Goal: Information Seeking & Learning: Learn about a topic

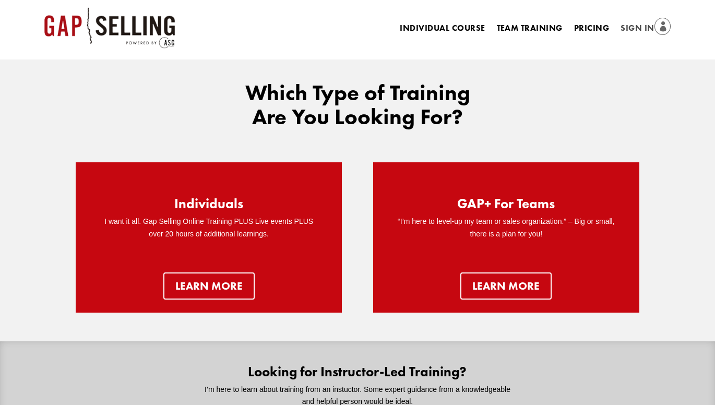
click at [646, 26] on link "Sign In" at bounding box center [646, 28] width 50 height 15
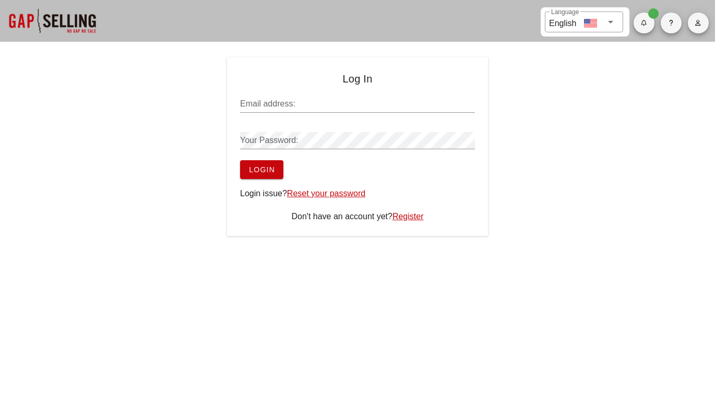
click at [325, 105] on input "Email address:" at bounding box center [357, 104] width 235 height 17
type input "ljdadmin@carekalhealth.com"
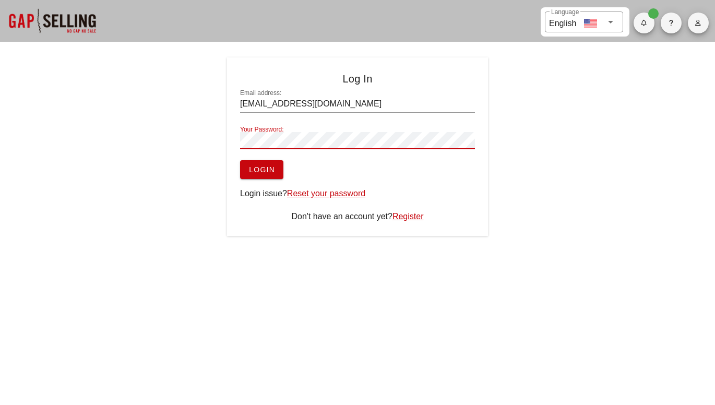
click at [267, 157] on div at bounding box center [357, 156] width 235 height 7
click at [269, 168] on span "Login" at bounding box center [261, 169] width 27 height 8
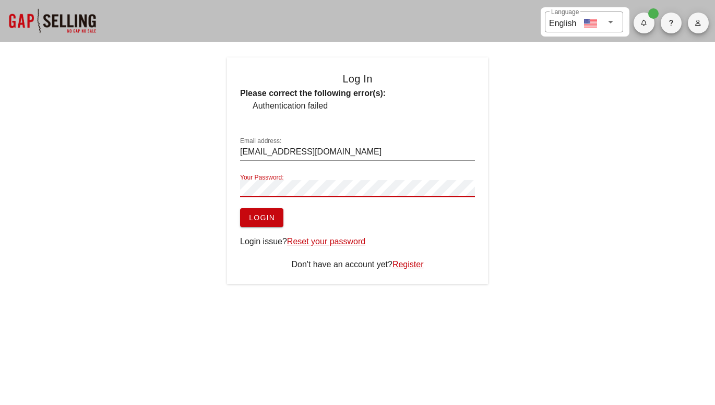
click at [276, 212] on button "Login" at bounding box center [261, 217] width 43 height 19
click at [348, 242] on link "Reset your password" at bounding box center [326, 241] width 78 height 9
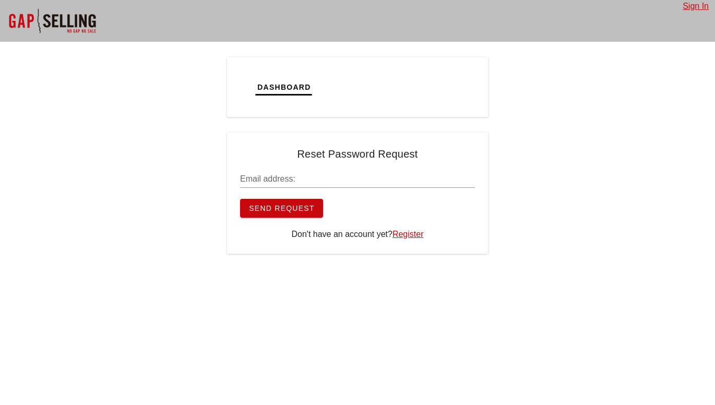
click at [338, 182] on input "Email address:" at bounding box center [357, 179] width 235 height 17
type input "[EMAIL_ADDRESS][DOMAIN_NAME]"
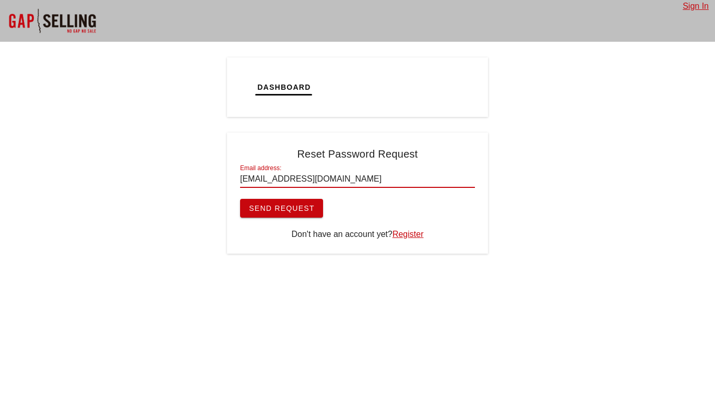
click at [290, 208] on span "Send Request" at bounding box center [281, 208] width 66 height 8
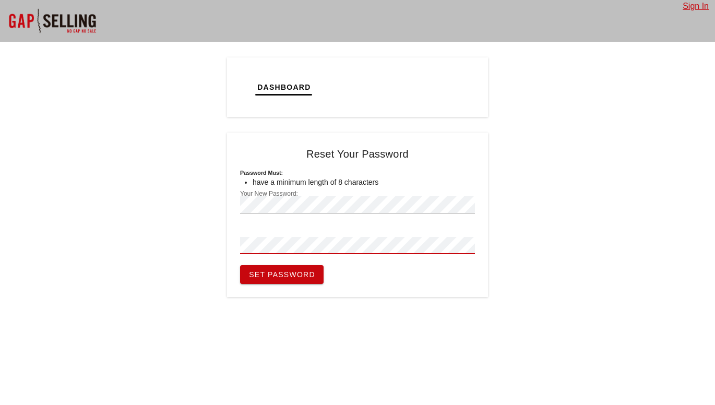
click at [582, 268] on div "Dashboard Tickets Calendar Tasks Reset Your Password Password must: have a mini…" at bounding box center [357, 177] width 715 height 240
click at [295, 275] on span "Set Password" at bounding box center [281, 274] width 67 height 8
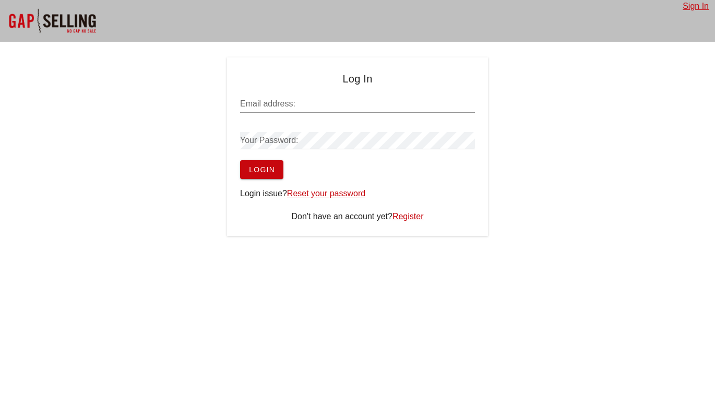
click at [699, 7] on link "Sign In" at bounding box center [696, 6] width 26 height 9
click at [419, 101] on input "Email address:" at bounding box center [357, 104] width 235 height 17
type input "ljdadmin@carekalhealth.com"
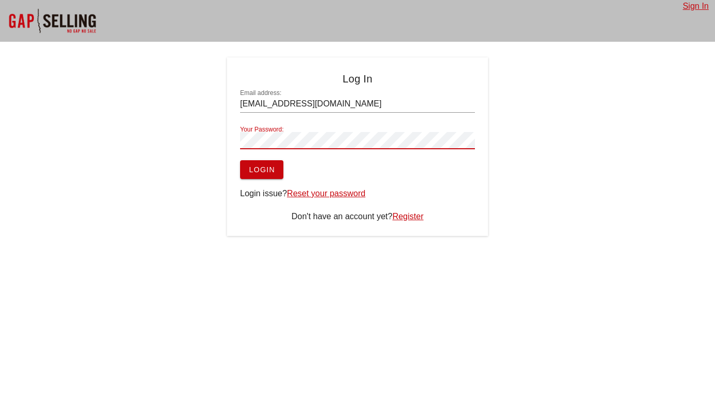
click at [573, 194] on div "Log In Email address: ljdadmin@carekalhealth.com Your Password: Login Login iss…" at bounding box center [357, 146] width 715 height 178
click at [276, 170] on button "Login" at bounding box center [261, 169] width 43 height 19
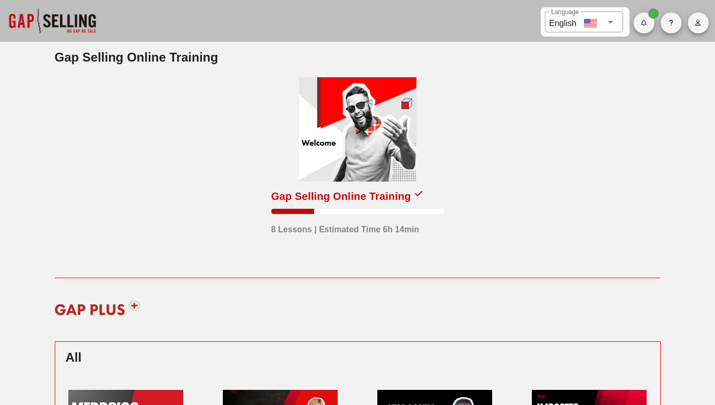
click at [385, 159] on div at bounding box center [357, 129] width 117 height 104
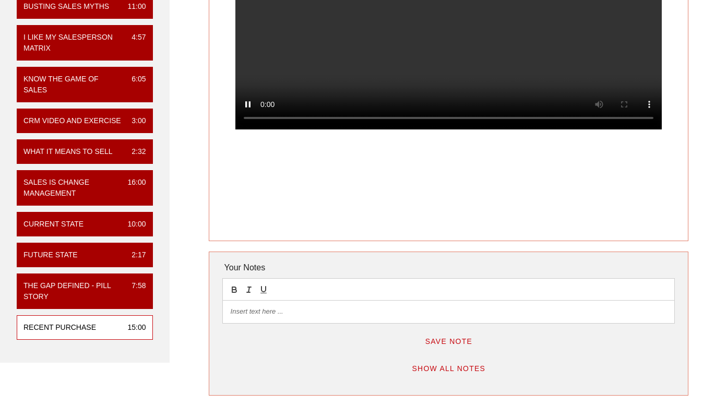
scroll to position [174, 0]
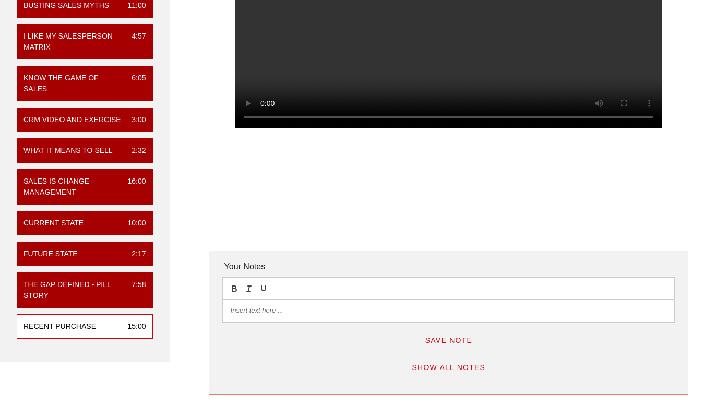
click at [468, 369] on span "Show All Notes" at bounding box center [448, 367] width 74 height 8
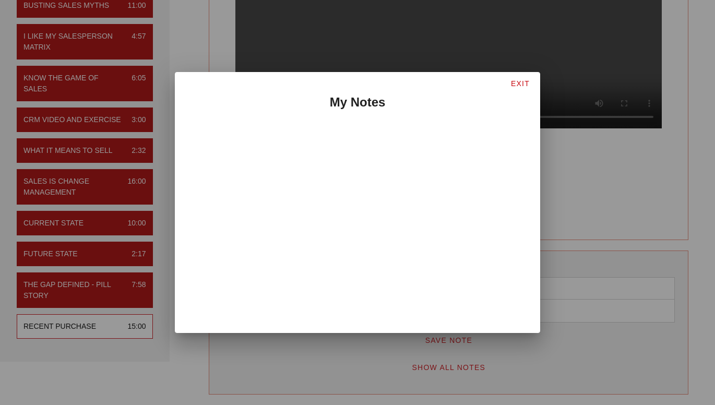
click at [521, 85] on button "EXIT" at bounding box center [520, 83] width 36 height 19
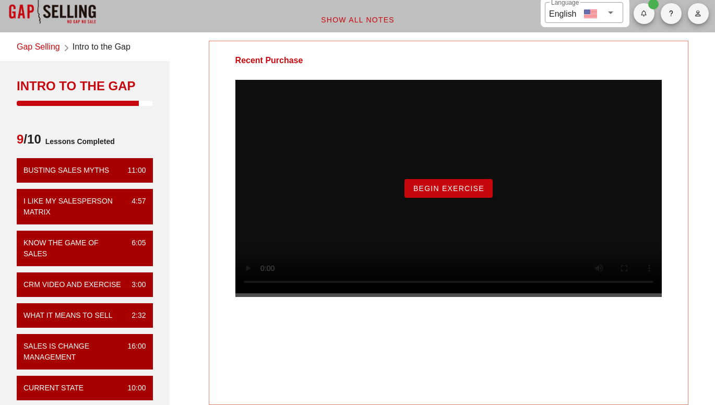
scroll to position [0, 0]
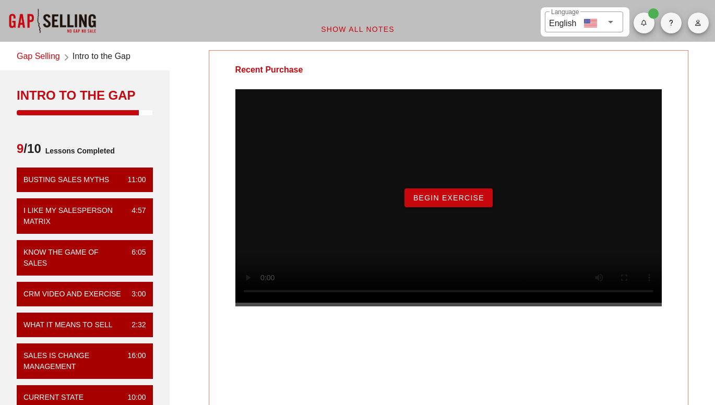
click at [456, 207] on button "Begin Exercise" at bounding box center [448, 197] width 88 height 19
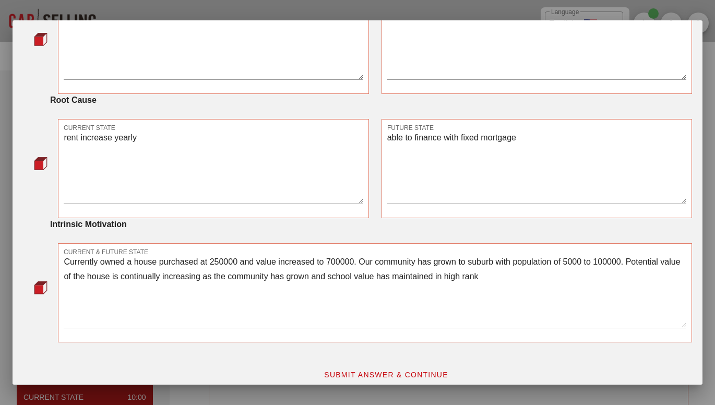
scroll to position [620, 0]
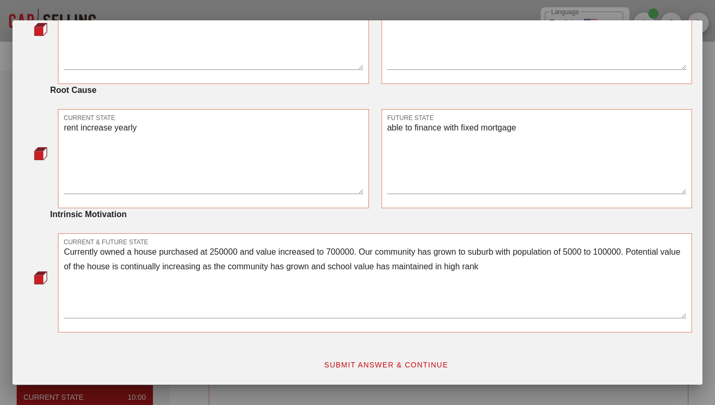
click at [379, 356] on button "SUBMIT ANSWER & CONTINUE" at bounding box center [385, 364] width 141 height 19
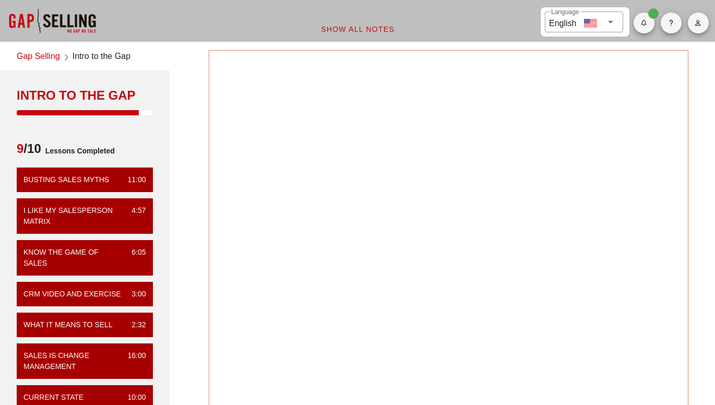
scroll to position [0, 0]
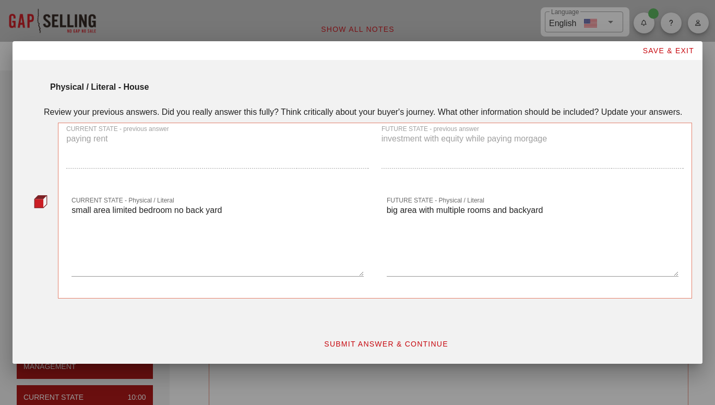
click at [435, 345] on span "SUBMIT ANSWER & CONTINUE" at bounding box center [386, 344] width 125 height 8
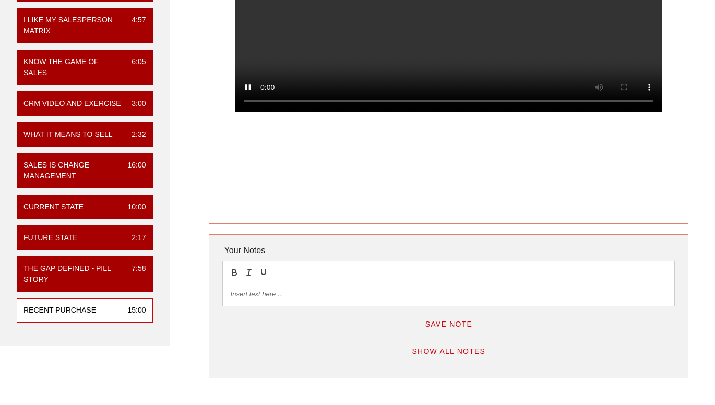
scroll to position [192, 0]
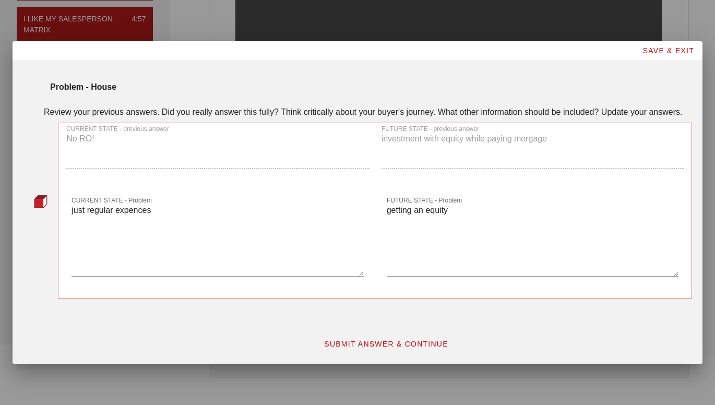
click at [673, 50] on span "SAVE & EXIT" at bounding box center [668, 50] width 52 height 8
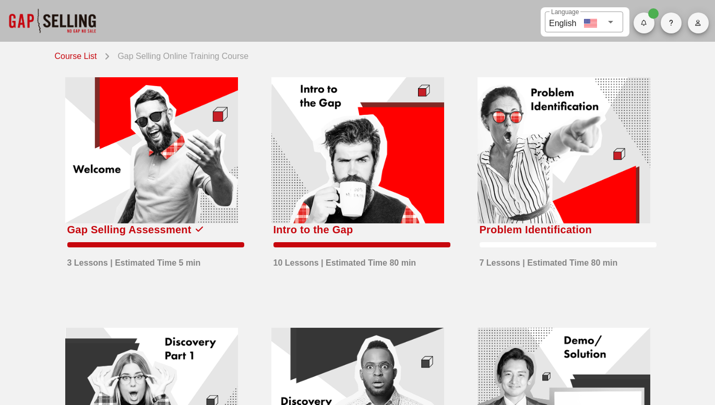
click at [401, 178] on div at bounding box center [357, 150] width 173 height 146
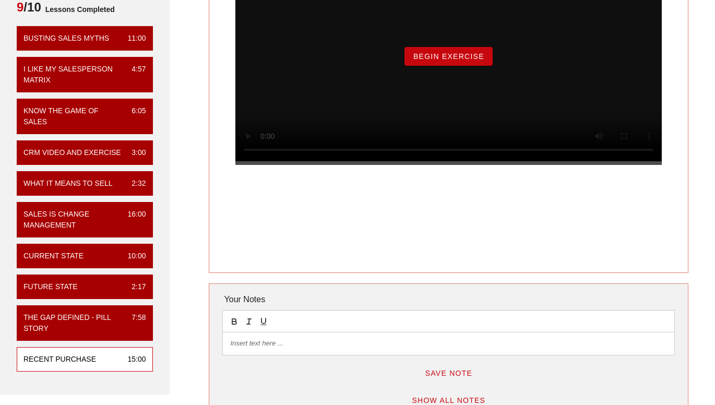
scroll to position [208, 0]
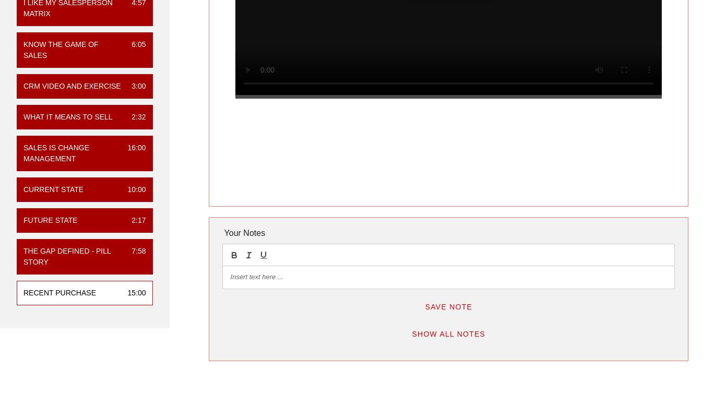
click at [103, 297] on div "Recent Purchase 15:00" at bounding box center [85, 293] width 136 height 25
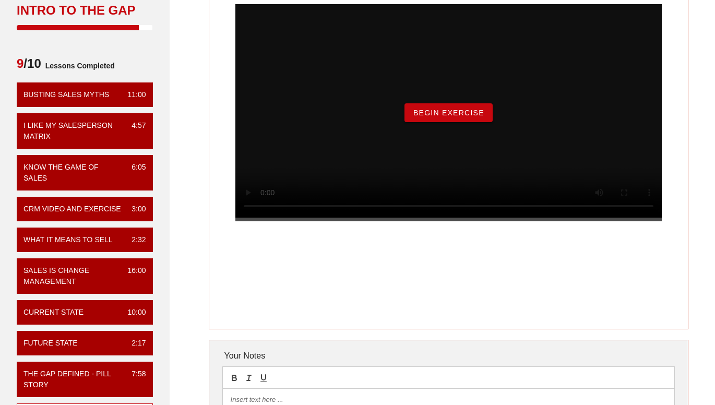
scroll to position [86, 0]
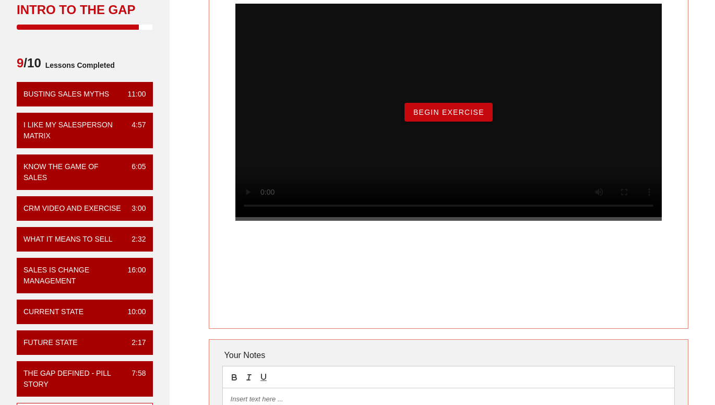
click at [463, 116] on span "Begin Exercise" at bounding box center [449, 112] width 72 height 8
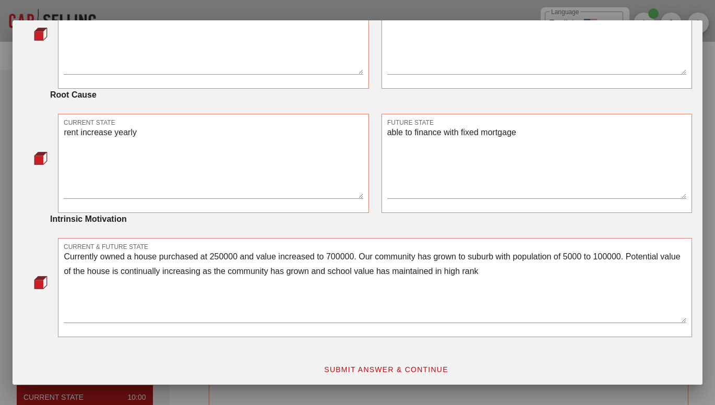
scroll to position [620, 0]
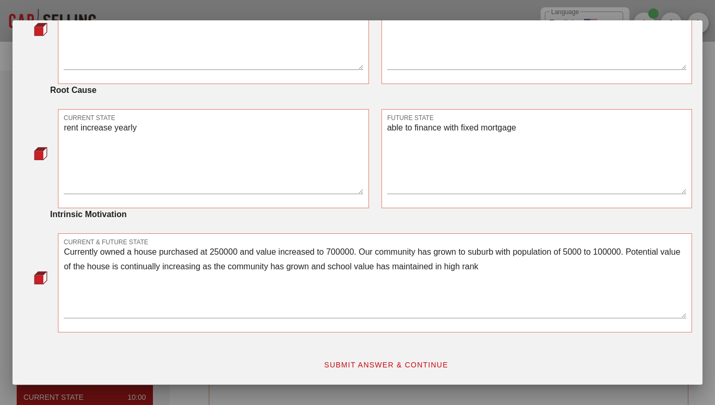
click at [423, 364] on span "SUBMIT ANSWER & CONTINUE" at bounding box center [386, 365] width 125 height 8
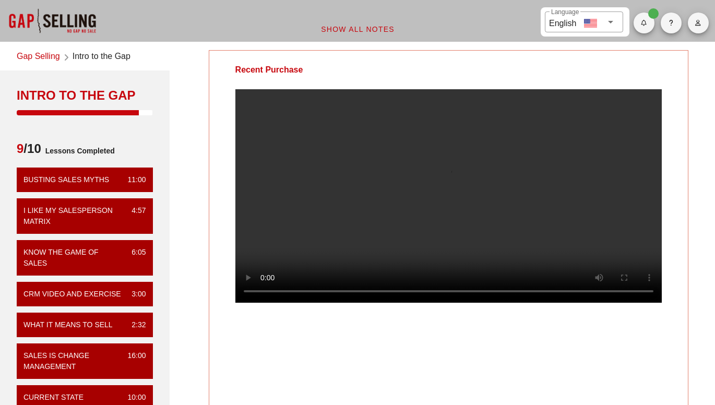
scroll to position [0, 0]
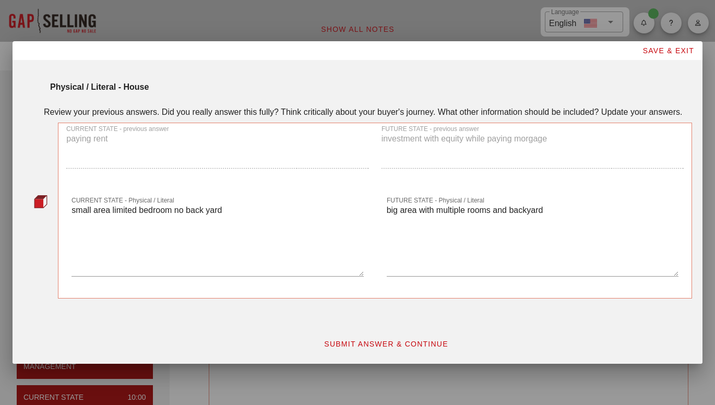
click at [428, 346] on span "SUBMIT ANSWER & CONTINUE" at bounding box center [386, 344] width 125 height 8
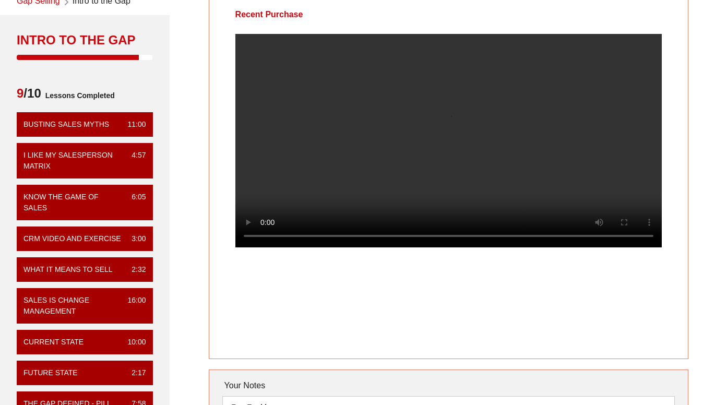
scroll to position [54, 0]
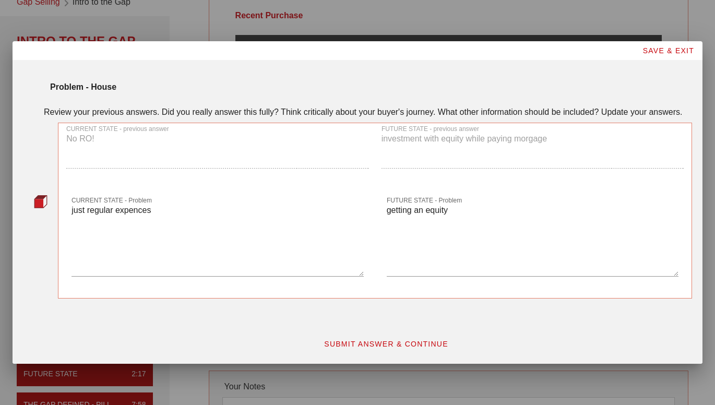
click at [414, 347] on span "SUBMIT ANSWER & CONTINUE" at bounding box center [386, 344] width 125 height 8
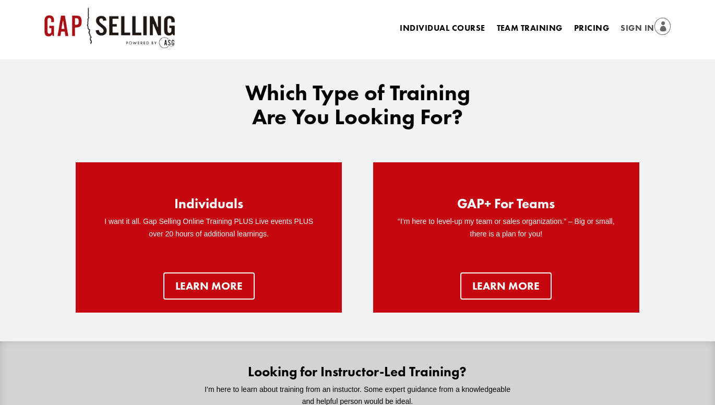
click at [644, 32] on link "Sign In" at bounding box center [646, 28] width 50 height 15
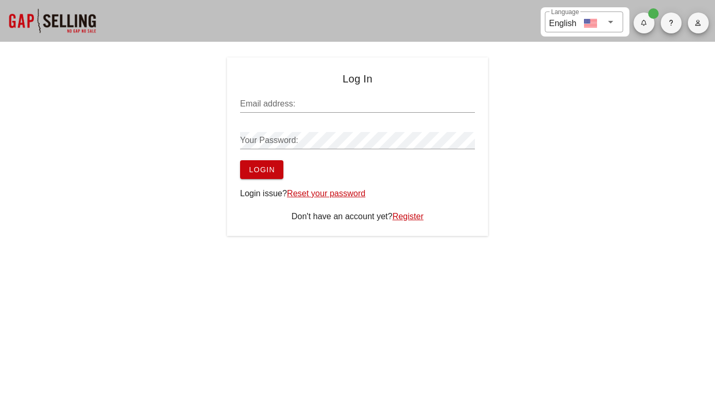
click at [350, 104] on input "Email address:" at bounding box center [357, 104] width 235 height 17
type input "[EMAIL_ADDRESS][DOMAIN_NAME]"
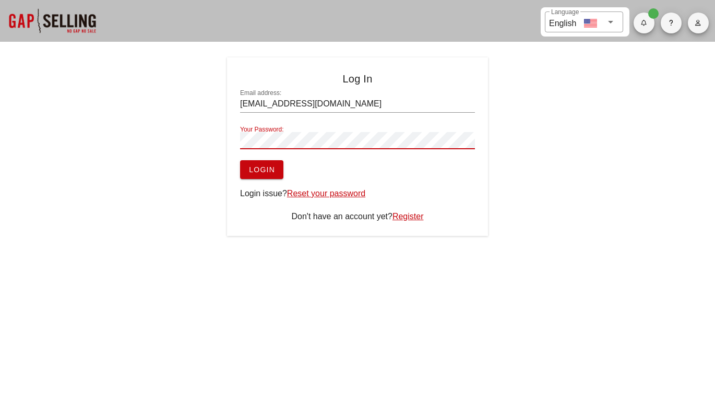
click at [267, 167] on span "Login" at bounding box center [261, 169] width 27 height 8
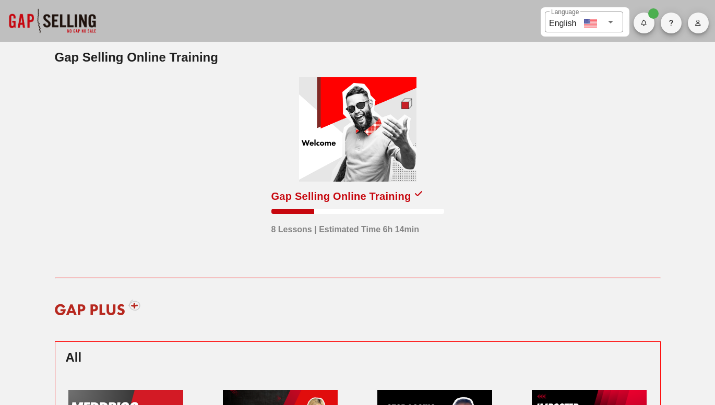
scroll to position [3, 0]
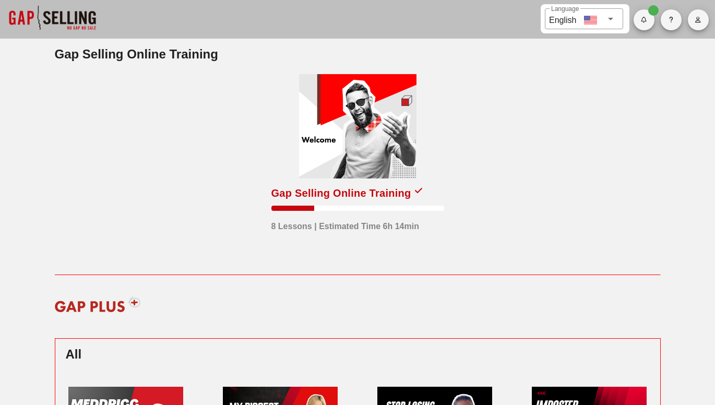
click at [401, 150] on div at bounding box center [357, 126] width 117 height 104
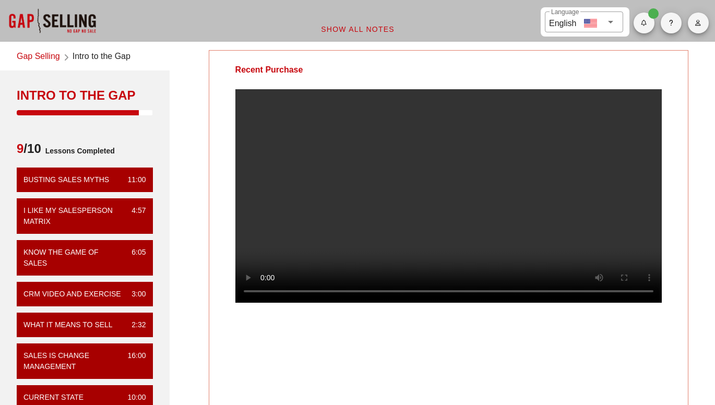
click at [42, 59] on link "Gap Selling" at bounding box center [38, 57] width 43 height 14
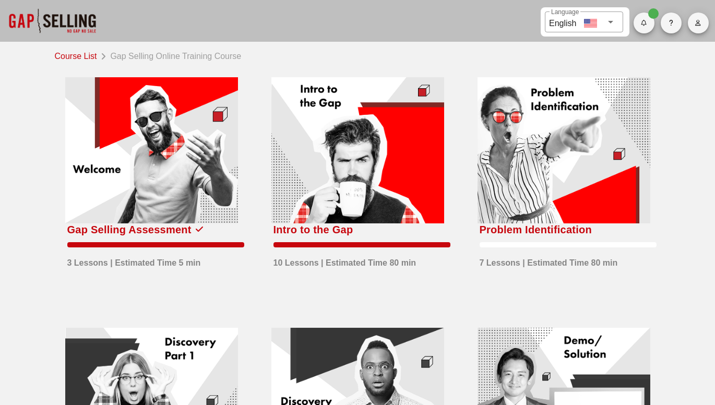
click at [421, 174] on div at bounding box center [357, 150] width 173 height 146
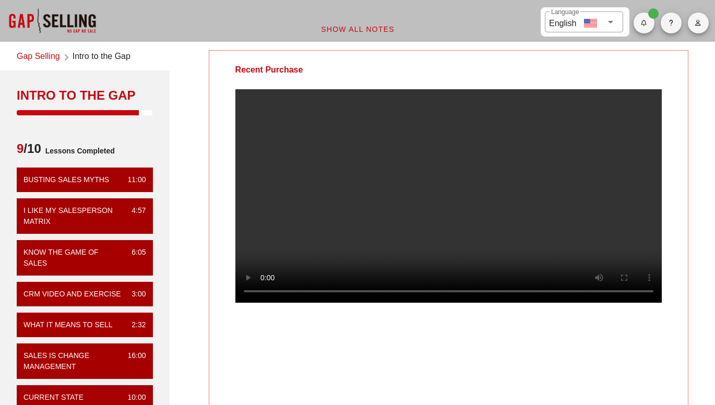
click at [33, 54] on link "Gap Selling" at bounding box center [38, 57] width 43 height 14
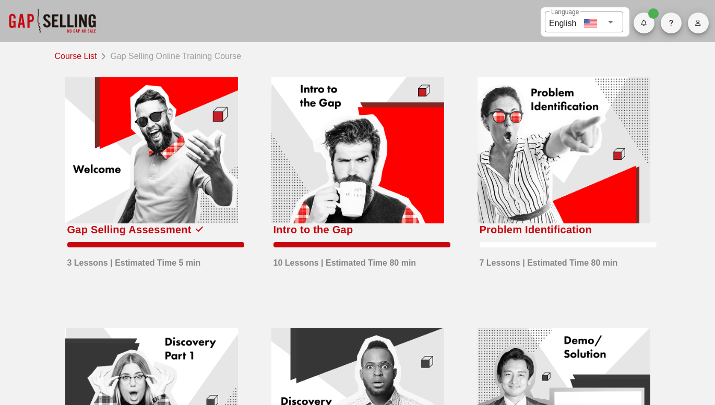
click at [600, 170] on div at bounding box center [564, 150] width 173 height 146
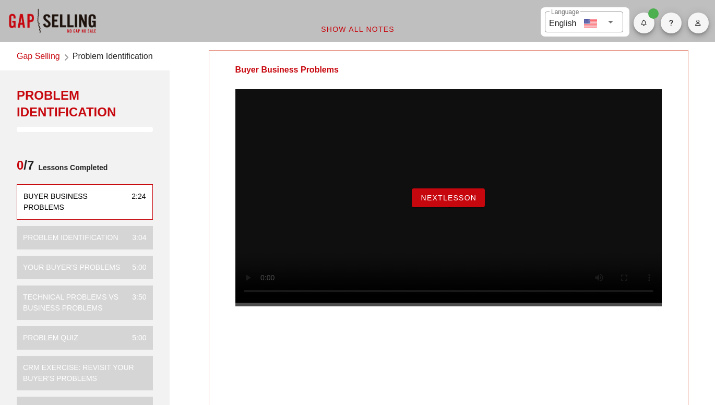
click at [454, 202] on span "NextLesson" at bounding box center [448, 198] width 56 height 8
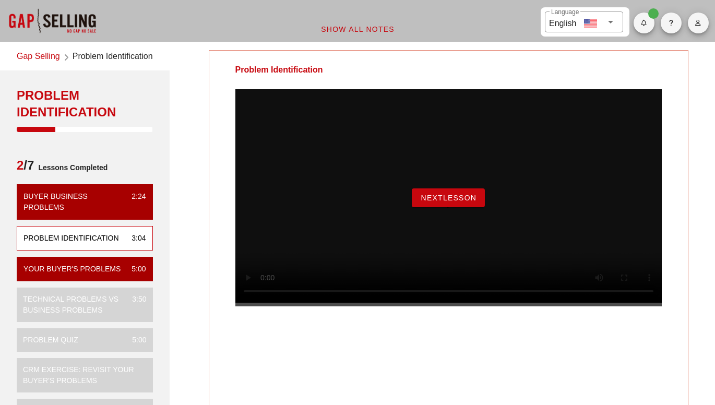
click at [459, 203] on button "NextLesson" at bounding box center [448, 197] width 73 height 19
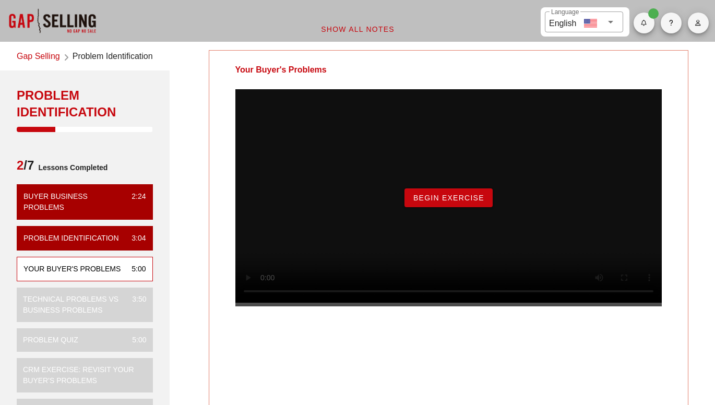
click at [479, 202] on span "Begin Exercise" at bounding box center [449, 198] width 72 height 8
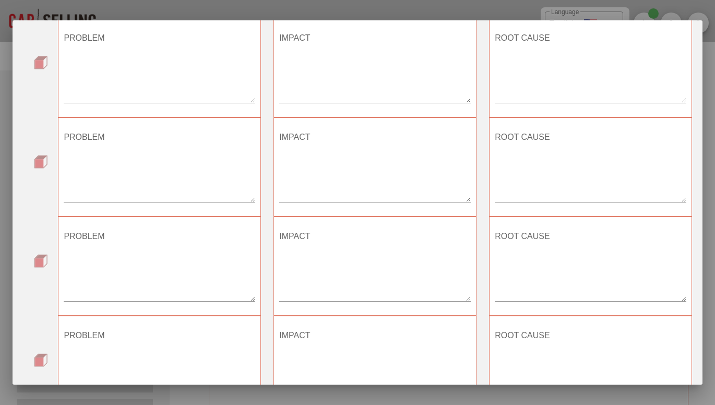
scroll to position [471, 0]
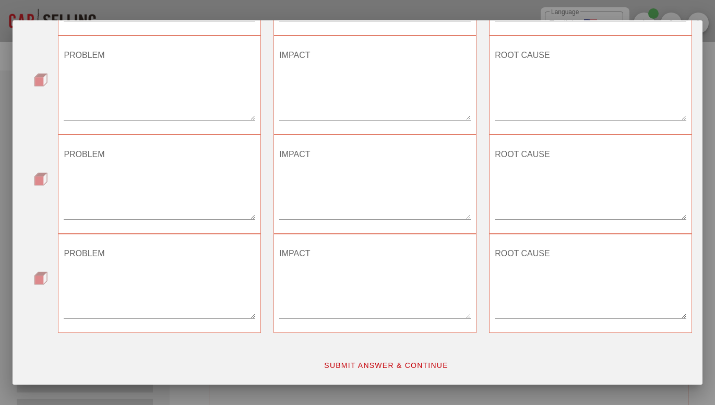
click at [429, 367] on span "SUBMIT ANSWER & CONTINUE" at bounding box center [386, 365] width 125 height 8
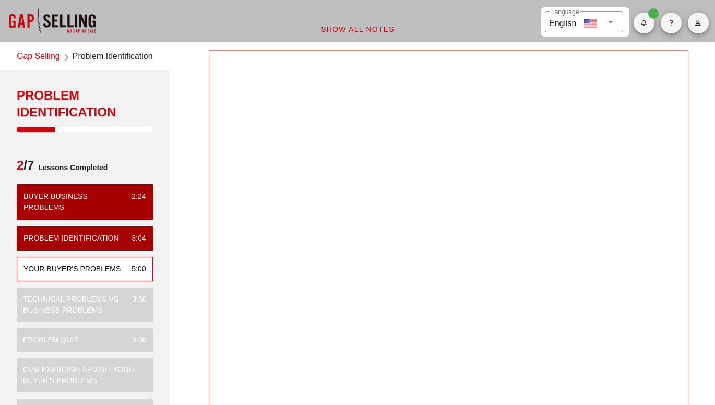
scroll to position [68, 0]
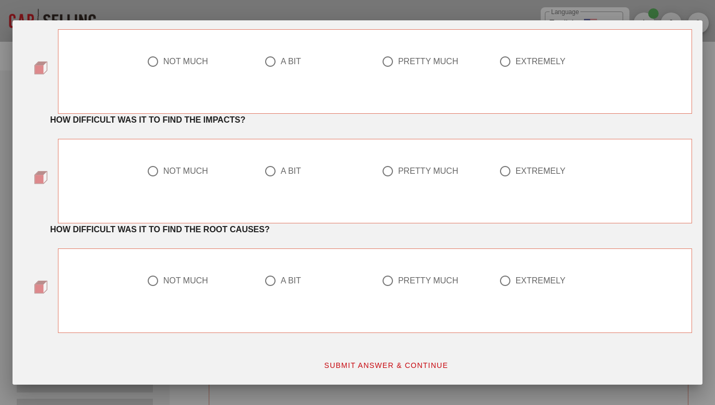
click at [410, 365] on span "SUBMIT ANSWER & CONTINUE" at bounding box center [386, 365] width 125 height 8
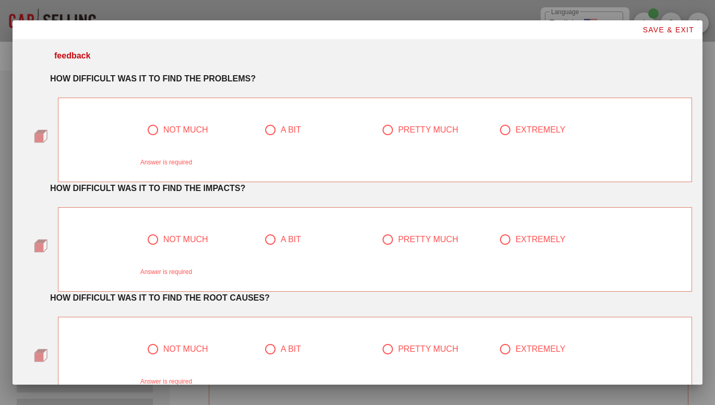
scroll to position [0, 0]
click at [432, 132] on div "PRETTY MUCH" at bounding box center [428, 130] width 60 height 10
radio input "true"
click at [421, 236] on div "PRETTY MUCH" at bounding box center [428, 239] width 60 height 10
radio input "true"
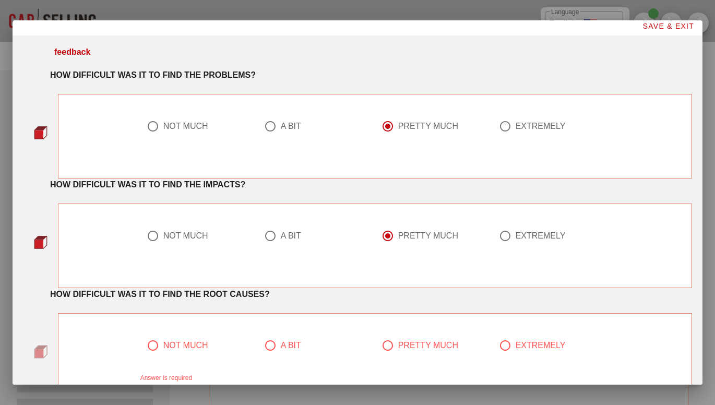
click at [429, 348] on div "PRETTY MUCH" at bounding box center [428, 345] width 60 height 10
radio input "true"
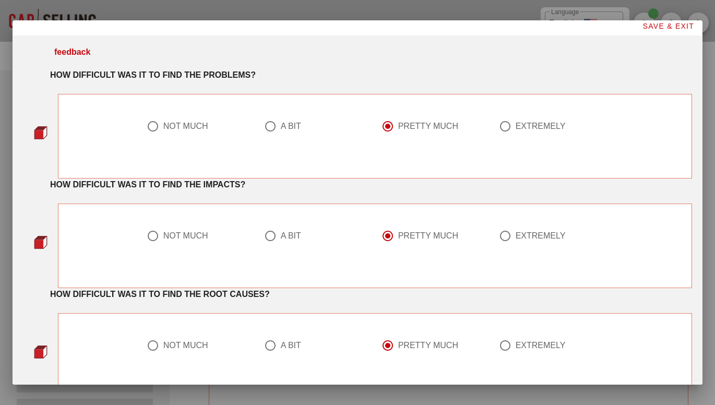
scroll to position [68, 0]
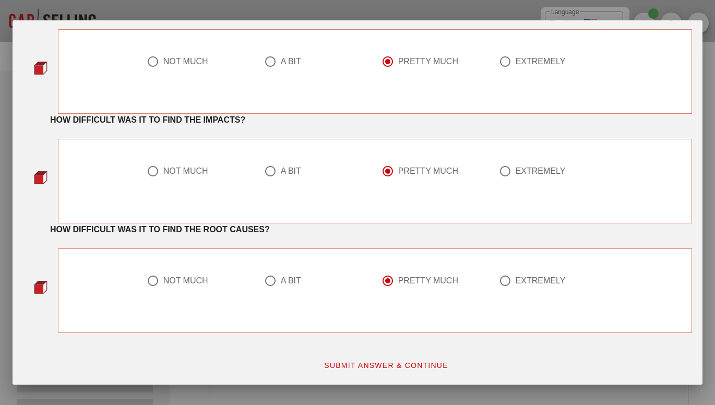
click at [425, 365] on span "SUBMIT ANSWER & CONTINUE" at bounding box center [386, 365] width 125 height 8
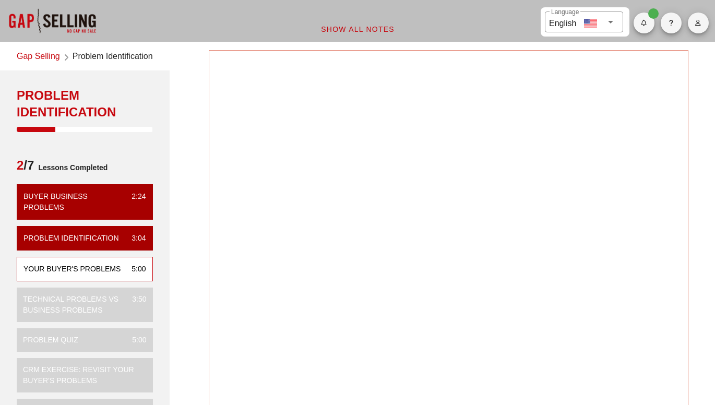
scroll to position [0, 0]
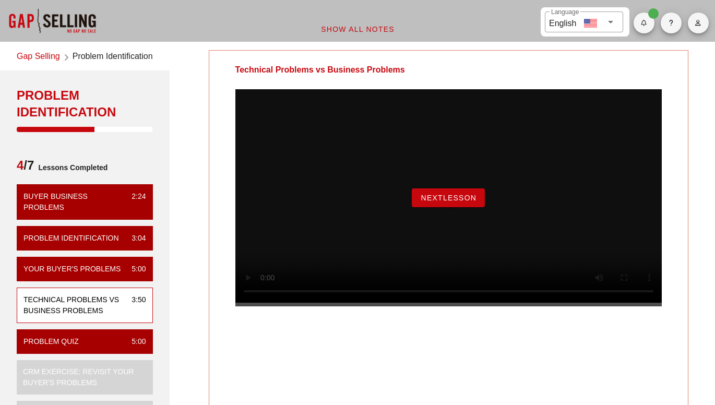
click at [468, 202] on span "NextLesson" at bounding box center [448, 198] width 56 height 8
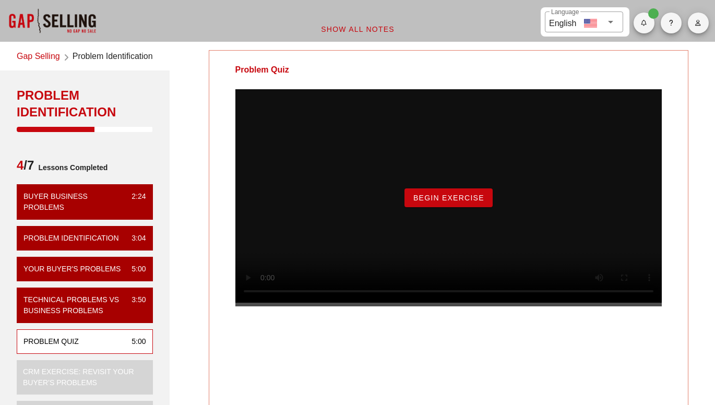
click at [467, 202] on span "Begin Exercise" at bounding box center [449, 198] width 72 height 8
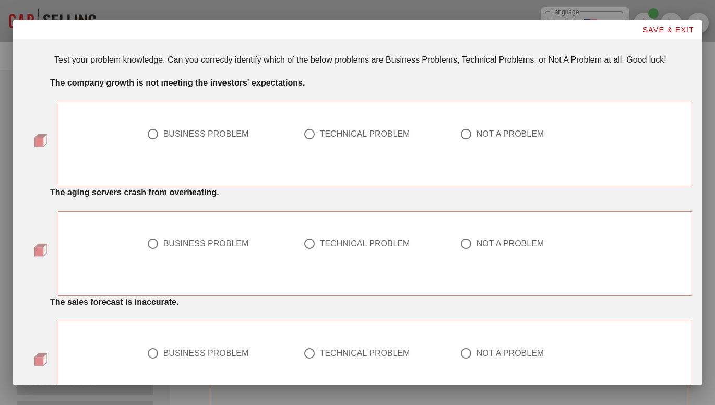
click at [198, 123] on div "BUSINESS PROBLEM" at bounding box center [218, 141] width 157 height 38
click at [149, 134] on div at bounding box center [153, 134] width 18 height 18
radio input "true"
click at [339, 247] on div "TECHNICAL PROBLEM" at bounding box center [365, 244] width 90 height 10
radio input "true"
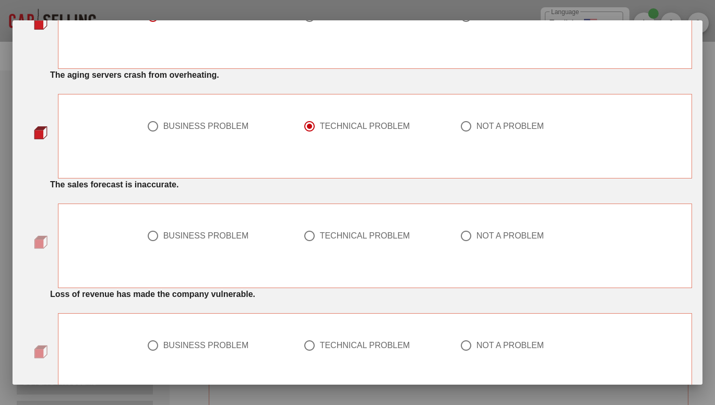
scroll to position [121, 0]
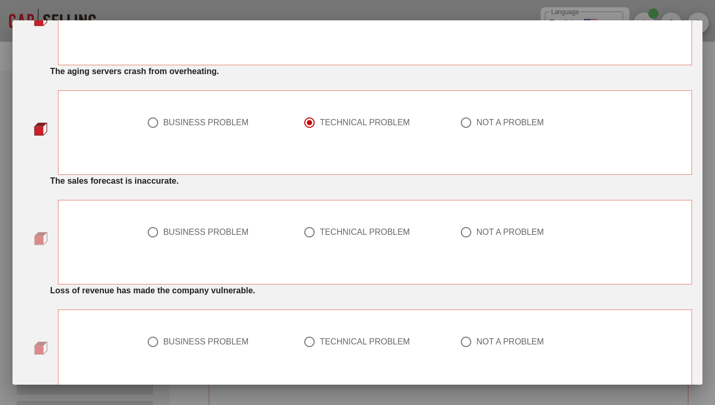
click at [219, 231] on div "BUSINESS PROBLEM" at bounding box center [206, 232] width 86 height 10
radio input "true"
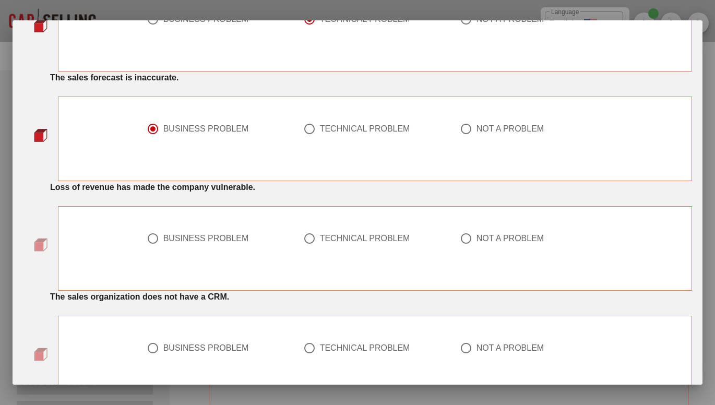
scroll to position [243, 0]
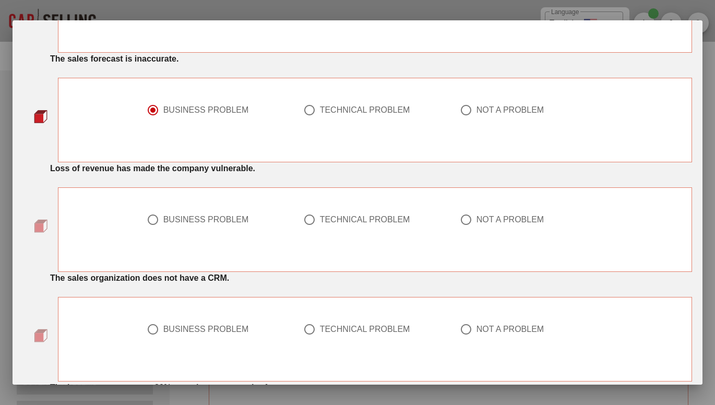
click at [227, 221] on div "BUSINESS PROBLEM" at bounding box center [206, 220] width 86 height 10
radio input "true"
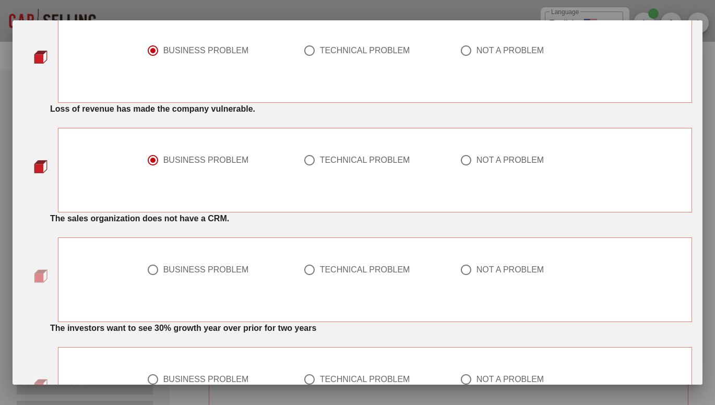
scroll to position [322, 0]
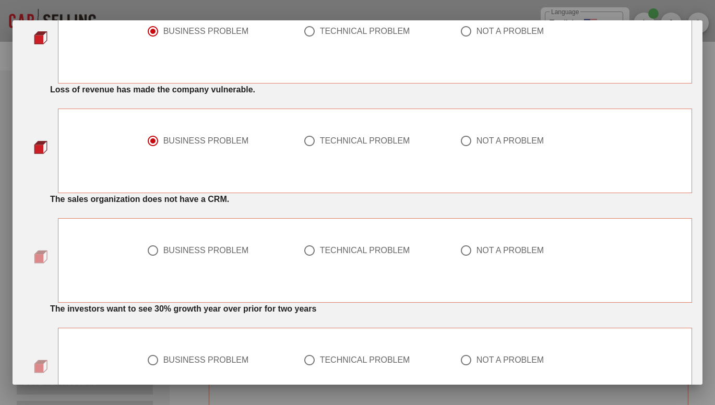
click at [376, 254] on div "TECHNICAL PROBLEM" at bounding box center [365, 250] width 90 height 10
radio input "true"
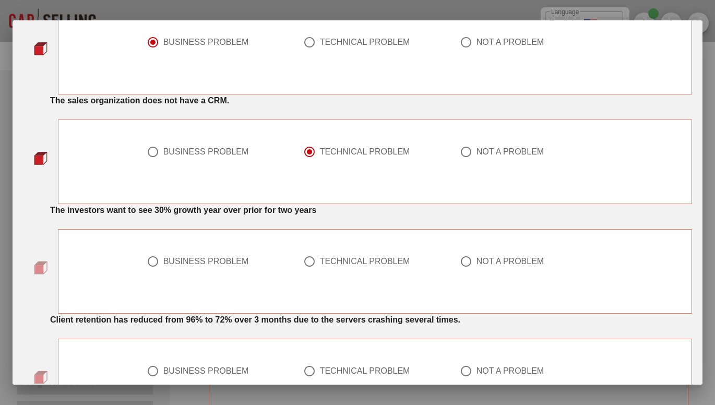
scroll to position [421, 0]
click at [212, 257] on div "BUSINESS PROBLEM" at bounding box center [206, 261] width 86 height 10
radio input "true"
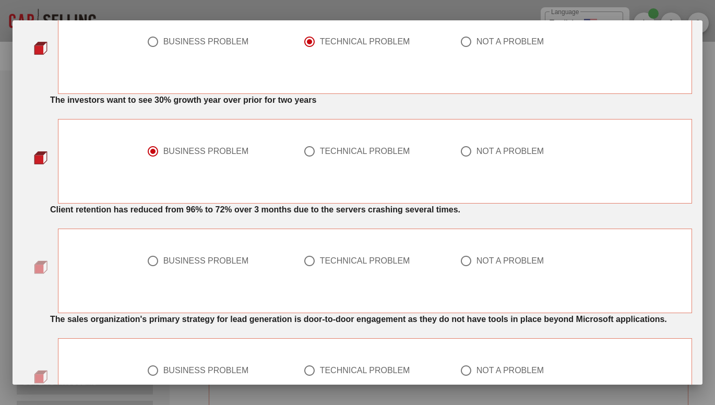
scroll to position [531, 0]
click at [353, 261] on div "TECHNICAL PROBLEM" at bounding box center [365, 260] width 90 height 10
radio input "true"
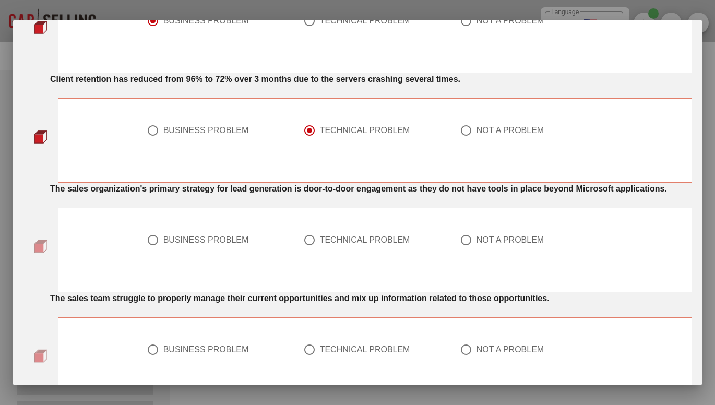
scroll to position [663, 0]
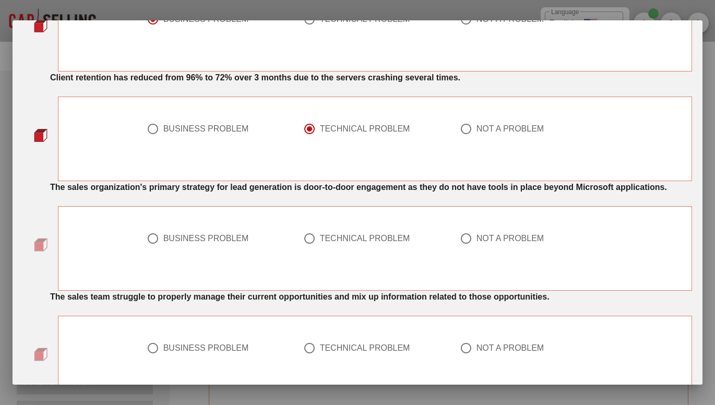
click at [368, 235] on div "TECHNICAL PROBLEM" at bounding box center [365, 238] width 90 height 10
radio input "true"
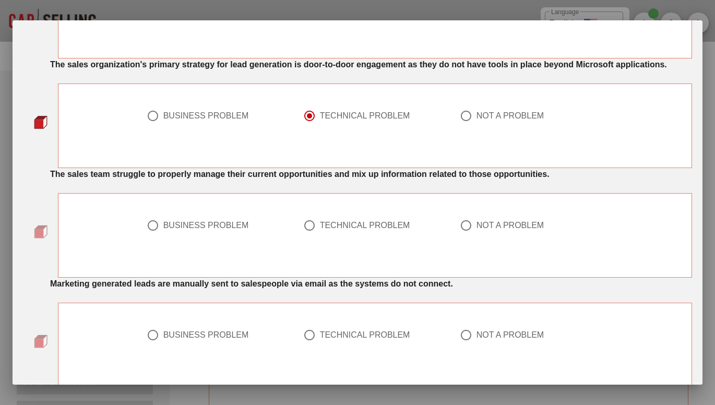
scroll to position [790, 0]
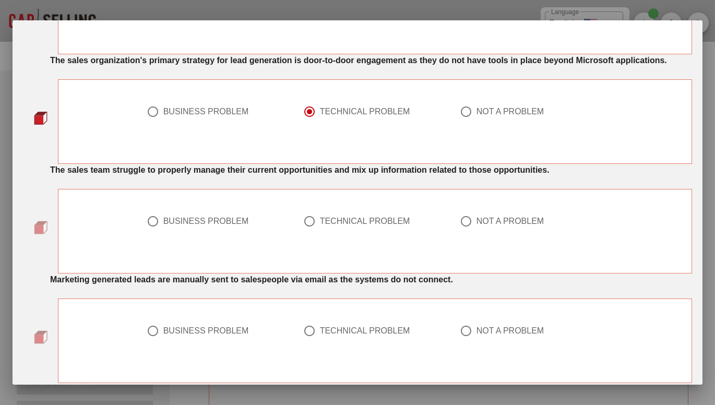
click at [369, 222] on div "TECHNICAL PROBLEM" at bounding box center [365, 221] width 90 height 10
radio input "true"
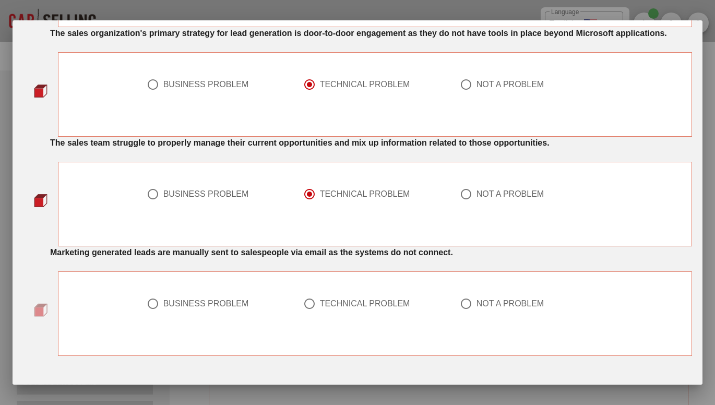
scroll to position [840, 0]
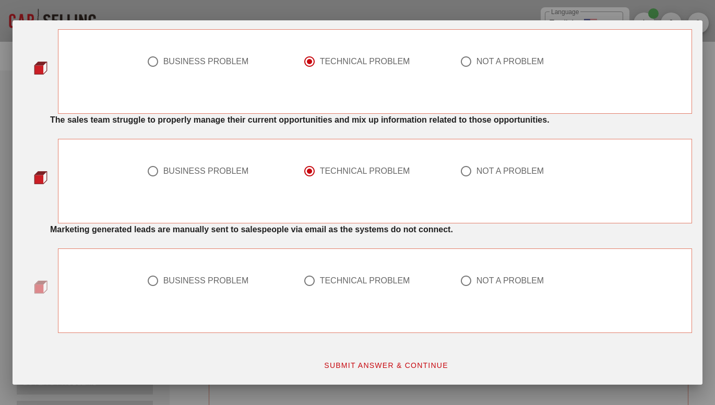
click at [375, 279] on div "TECHNICAL PROBLEM" at bounding box center [365, 281] width 90 height 10
radio input "true"
click at [423, 363] on span "SUBMIT ANSWER & CONTINUE" at bounding box center [386, 365] width 125 height 8
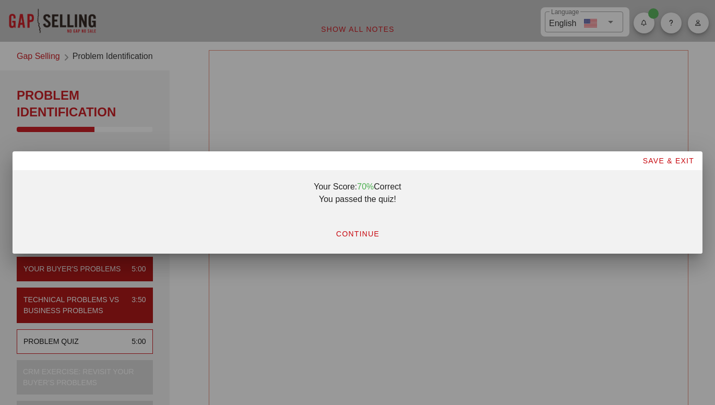
click at [361, 233] on span "CONTINUE" at bounding box center [358, 234] width 44 height 8
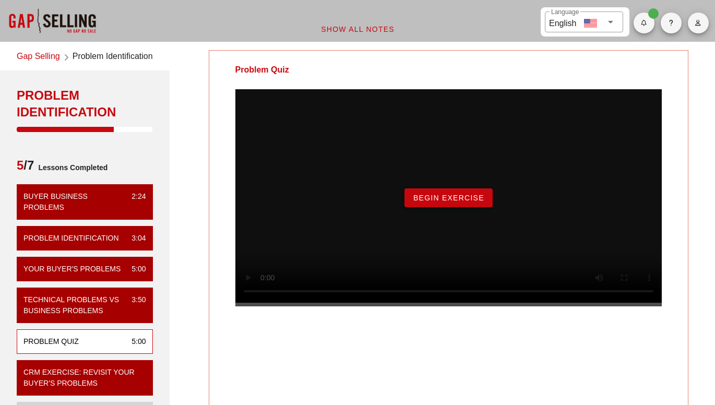
click at [468, 202] on span "Begin Exercise" at bounding box center [449, 198] width 72 height 8
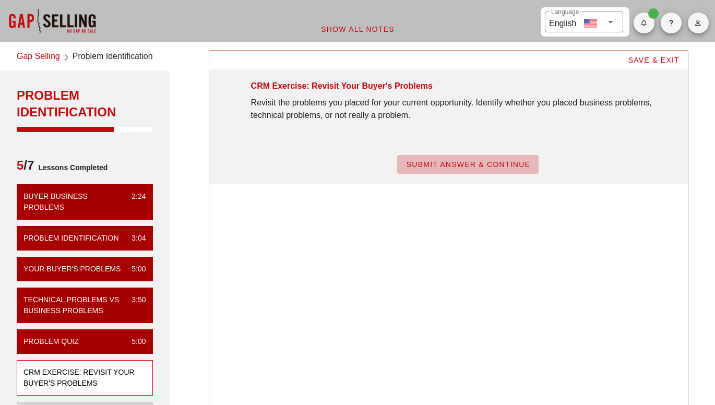
click at [492, 162] on span "SUBMIT ANSWER & CONTINUE" at bounding box center [468, 164] width 125 height 8
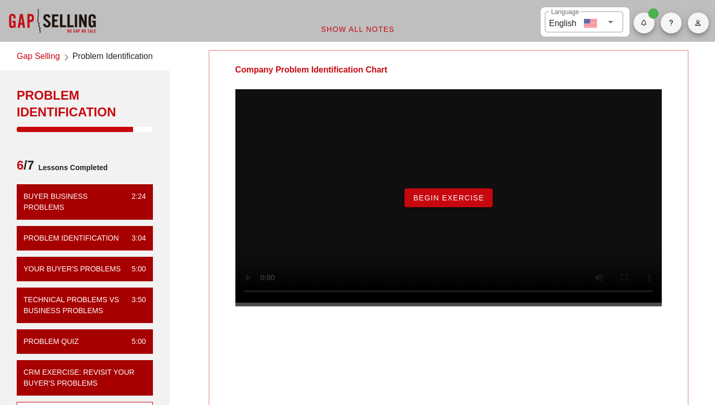
click at [291, 386] on div "Company Problem Identification Chart Begin Exercise" at bounding box center [449, 232] width 480 height 364
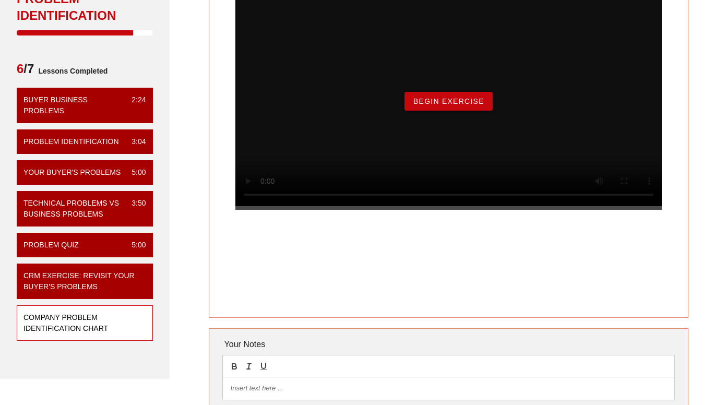
scroll to position [95, 0]
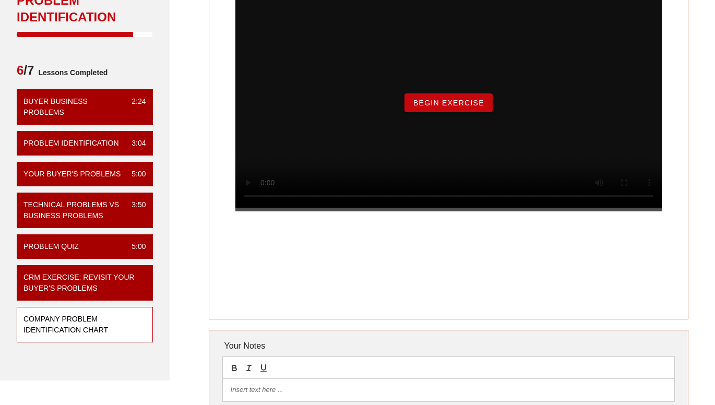
click at [452, 107] on span "Begin Exercise" at bounding box center [449, 103] width 72 height 8
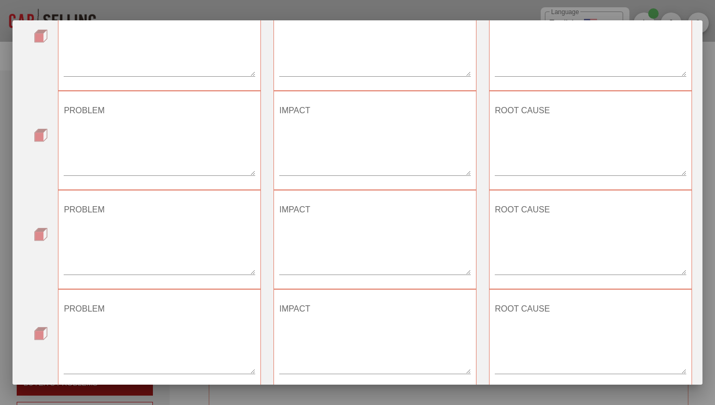
scroll to position [296, 0]
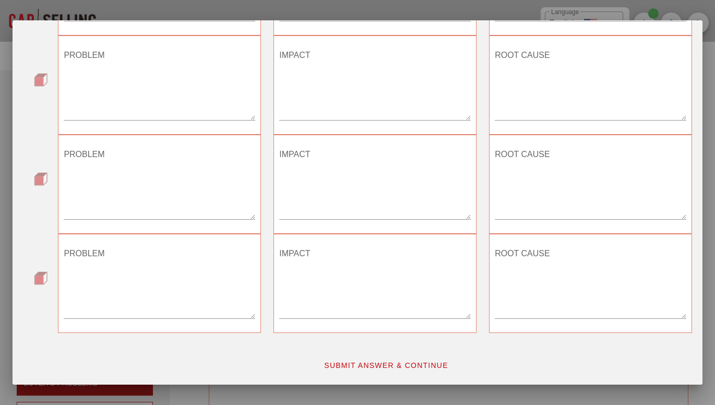
click at [410, 365] on span "SUBMIT ANSWER & CONTINUE" at bounding box center [386, 365] width 125 height 8
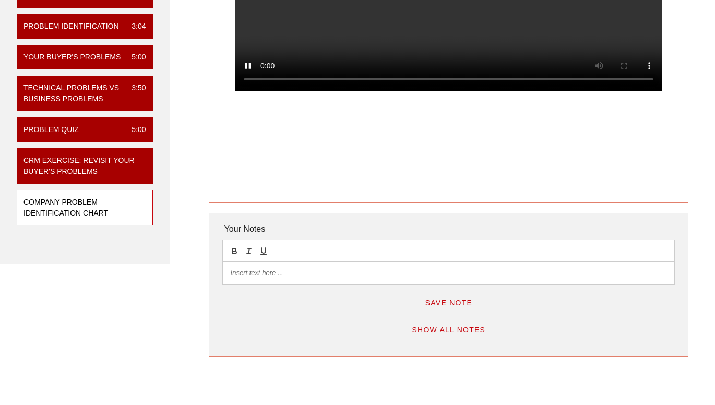
scroll to position [212, 0]
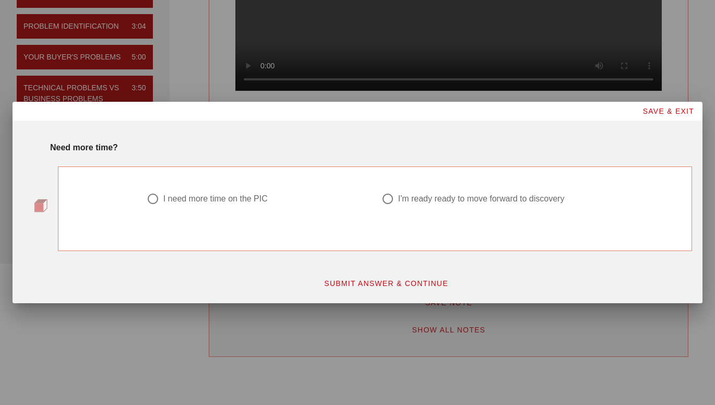
click at [406, 198] on div "I'm ready ready to move forward to discovery" at bounding box center [481, 199] width 166 height 10
radio input "true"
click at [434, 283] on span "SUBMIT ANSWER & CONTINUE" at bounding box center [386, 283] width 125 height 8
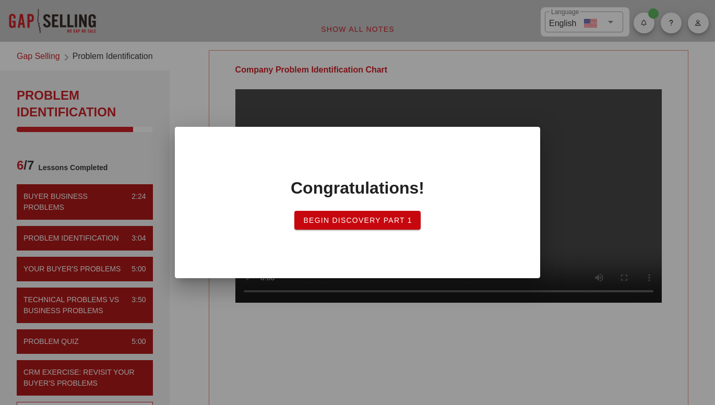
click at [373, 223] on span "Begin Discovery PART 1" at bounding box center [358, 220] width 110 height 8
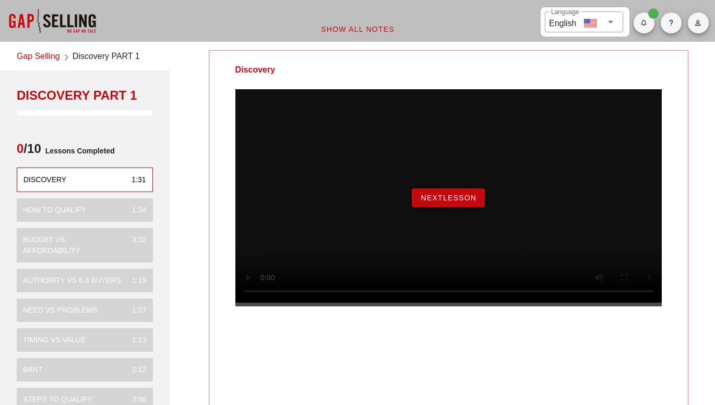
click at [466, 202] on span "NextLesson" at bounding box center [448, 198] width 56 height 8
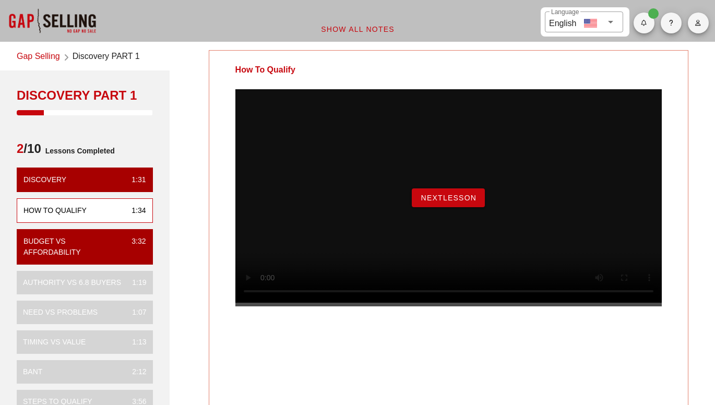
click at [459, 202] on span "NextLesson" at bounding box center [448, 198] width 56 height 8
